Goal: Task Accomplishment & Management: Use online tool/utility

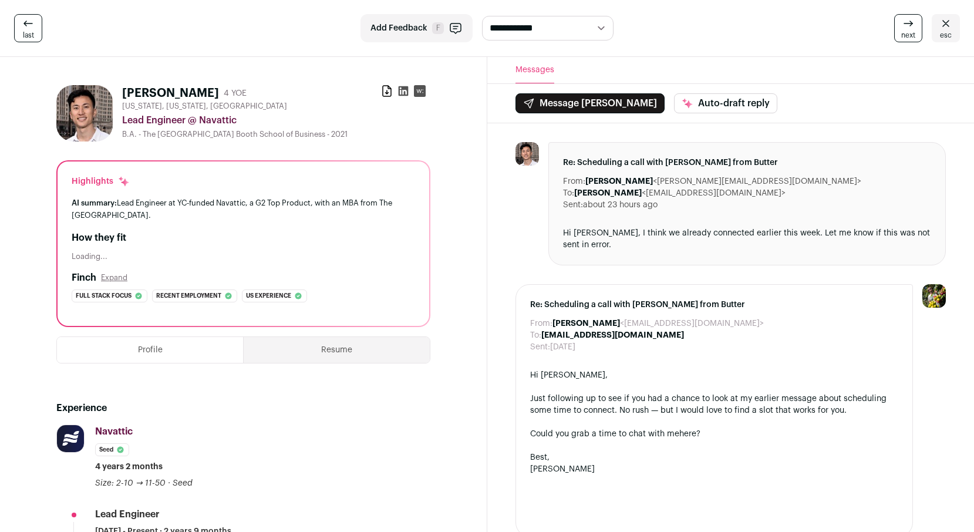
click at [947, 23] on icon at bounding box center [946, 23] width 7 height 6
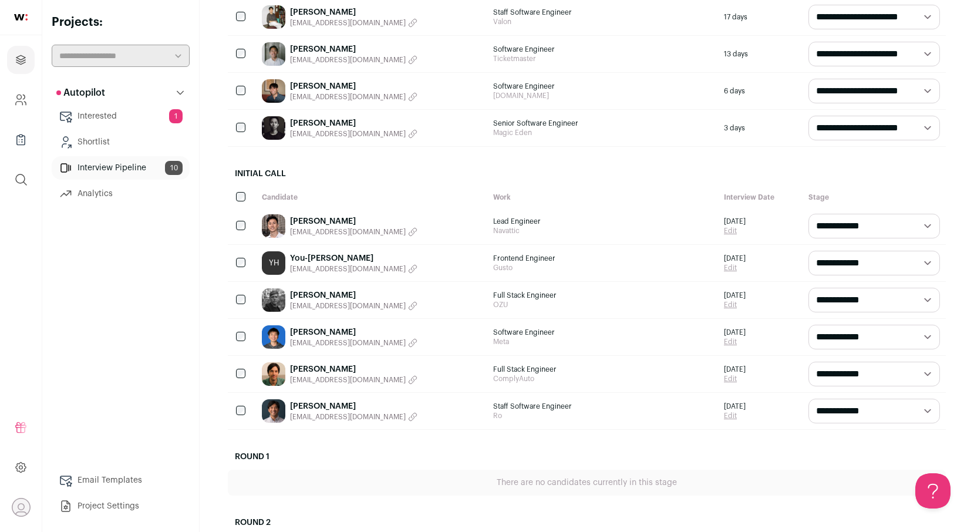
scroll to position [209, 0]
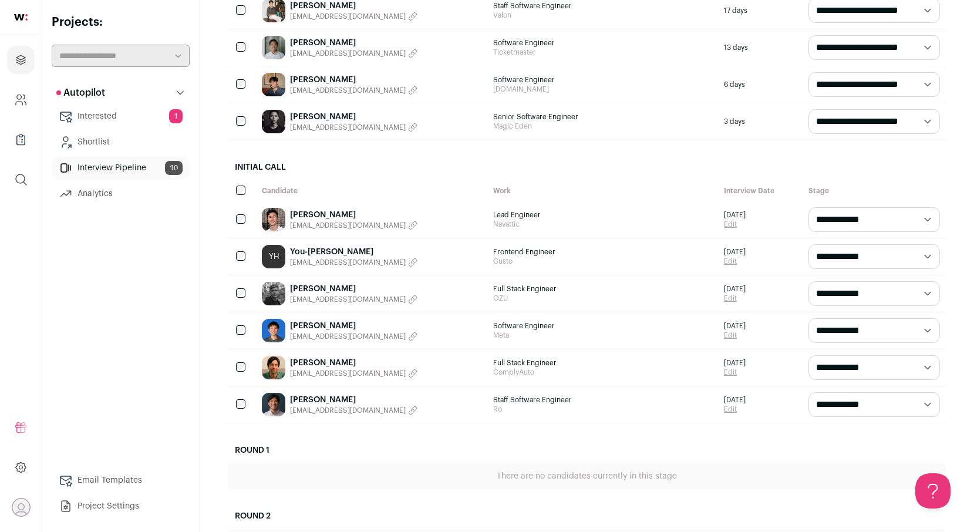
click at [301, 328] on link "[PERSON_NAME]" at bounding box center [353, 326] width 127 height 12
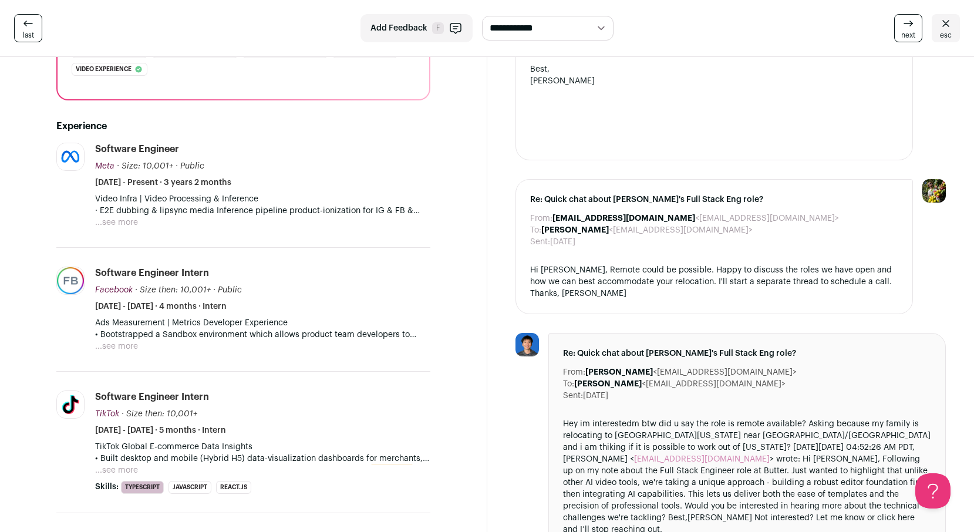
scroll to position [271, 0]
click at [127, 222] on button "...see more" at bounding box center [116, 222] width 43 height 12
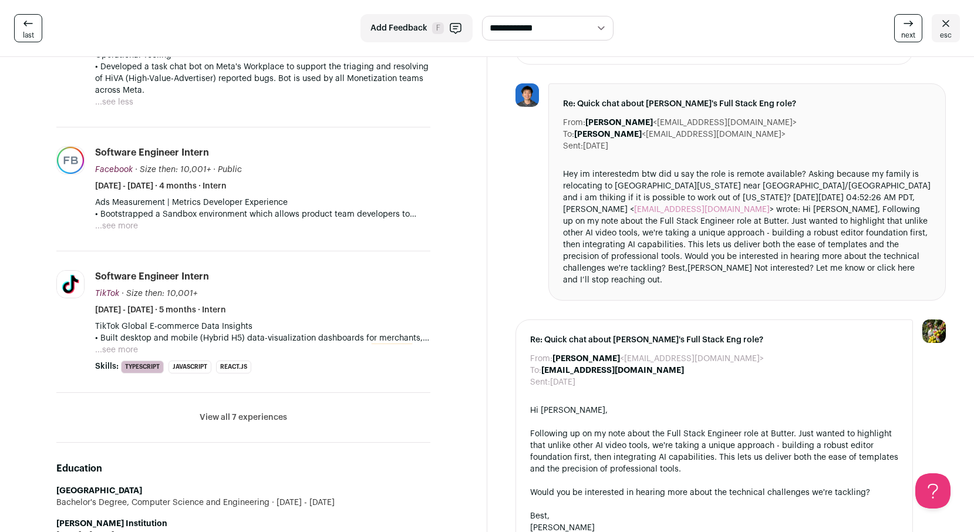
scroll to position [522, 0]
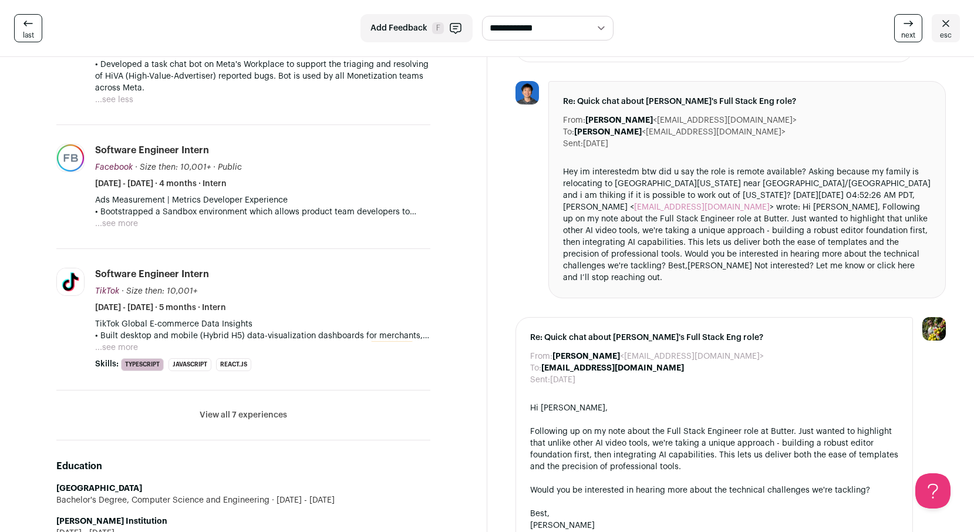
click at [244, 415] on button "View all 7 experiences" at bounding box center [244, 415] width 88 height 12
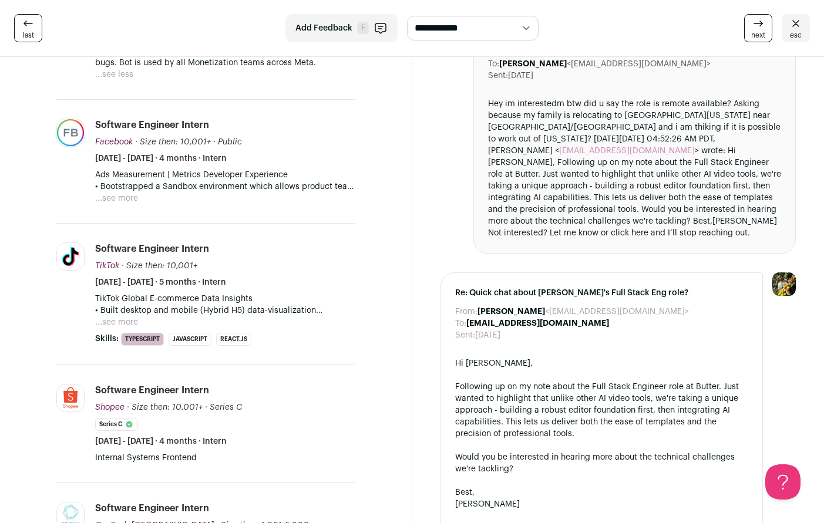
scroll to position [602, 0]
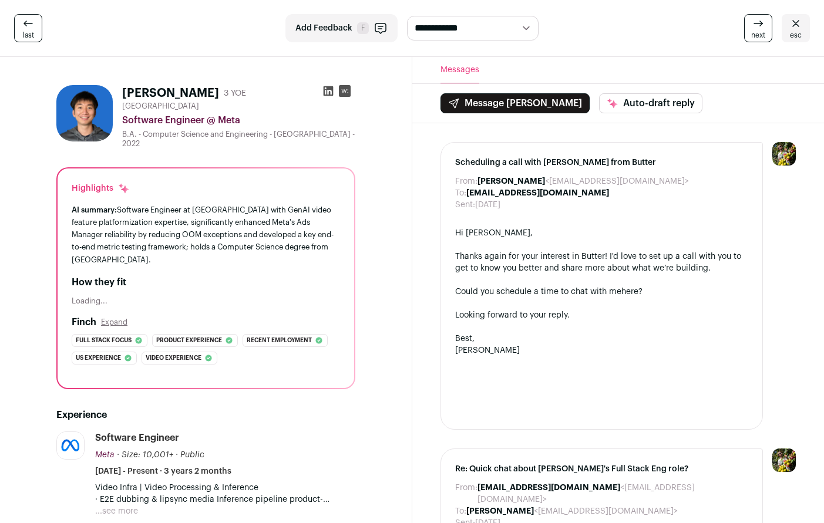
click at [330, 93] on icon at bounding box center [328, 91] width 12 height 12
